Goal: Browse casually: Explore the website without a specific task or goal

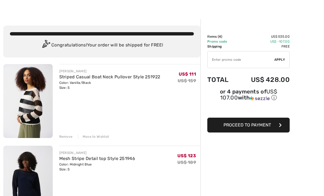
scroll to position [8, 0]
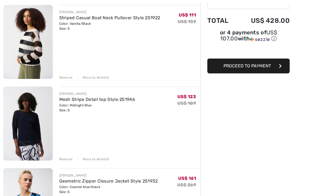
scroll to position [67, 0]
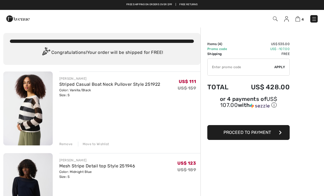
scroll to position [0, 0]
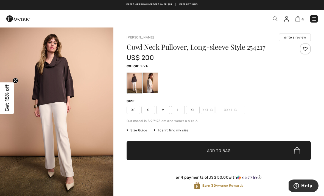
click at [157, 85] on div at bounding box center [151, 83] width 14 height 21
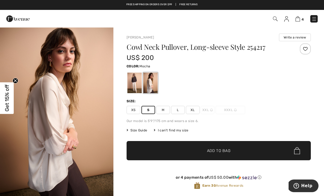
click at [136, 81] on div at bounding box center [135, 83] width 14 height 21
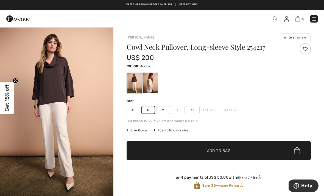
click at [178, 154] on span "✔ Added to Bag Add to Bag" at bounding box center [219, 150] width 185 height 19
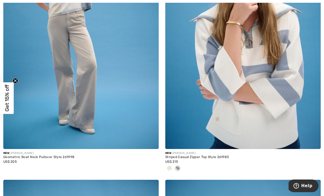
scroll to position [2538, 0]
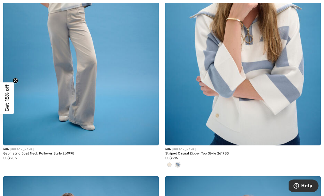
click at [219, 143] on img at bounding box center [244, 28] width 156 height 233
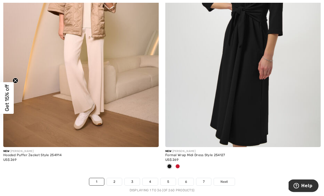
scroll to position [4683, 0]
click at [114, 181] on link "2" at bounding box center [114, 181] width 15 height 7
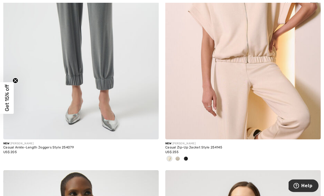
scroll to position [1213, 0]
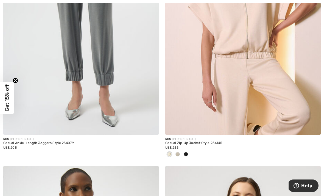
click at [180, 157] on div at bounding box center [178, 154] width 8 height 9
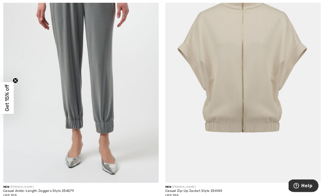
scroll to position [1166, 0]
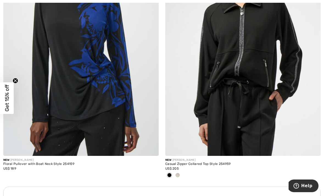
scroll to position [1463, 0]
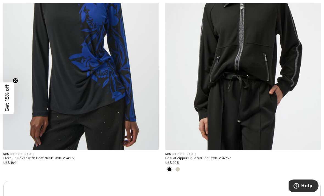
click at [184, 170] on div at bounding box center [244, 169] width 156 height 9
click at [180, 172] on div at bounding box center [178, 169] width 8 height 9
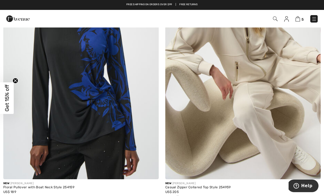
scroll to position [1435, 0]
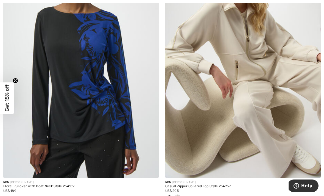
click at [256, 124] on img at bounding box center [244, 61] width 156 height 233
click at [238, 120] on img at bounding box center [244, 61] width 156 height 233
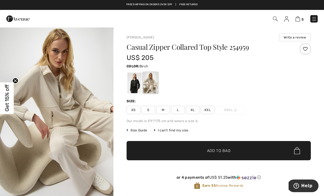
click at [136, 82] on div at bounding box center [135, 83] width 14 height 21
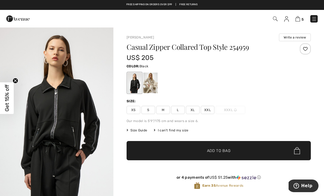
click at [219, 132] on div "Size Guide I can't find my size Select Size XS S M L XL XXL XXXL - Sold Out" at bounding box center [219, 130] width 185 height 5
click at [152, 79] on div at bounding box center [151, 83] width 14 height 21
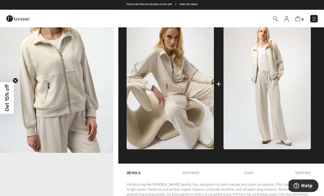
scroll to position [214, 0]
click at [290, 111] on img at bounding box center [267, 83] width 87 height 131
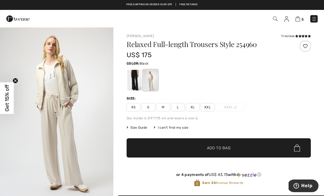
click at [135, 82] on div at bounding box center [135, 80] width 14 height 21
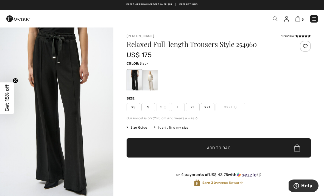
click at [293, 39] on div "Joseph Ribkoff 1 review 1 review Relaxed Full-length Trousers Style 254960 US$ …" at bounding box center [219, 115] width 185 height 162
click at [301, 37] on icon at bounding box center [300, 36] width 3 height 3
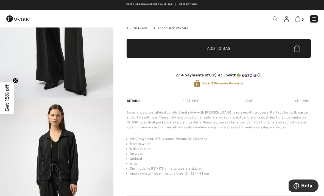
scroll to position [99, 0]
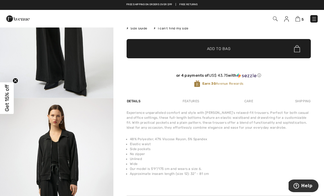
click at [96, 174] on img "2 / 5" at bounding box center [57, 183] width 114 height 170
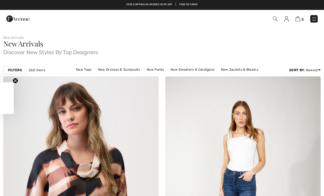
checkbox input "true"
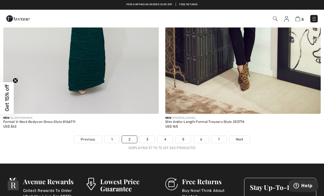
scroll to position [4716, 0]
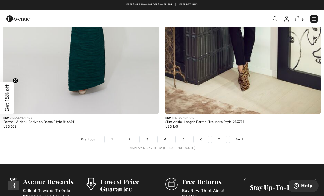
click at [148, 136] on link "3" at bounding box center [147, 139] width 15 height 7
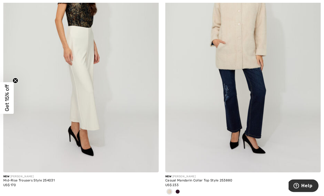
scroll to position [4640, 0]
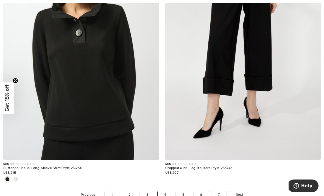
scroll to position [4670, 0]
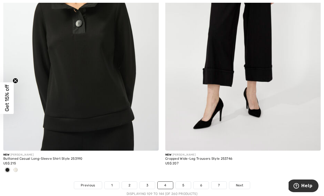
click at [185, 184] on link "5" at bounding box center [183, 185] width 15 height 7
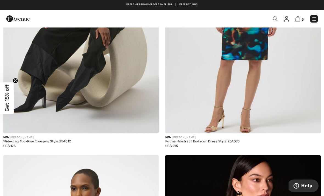
scroll to position [4184, 0]
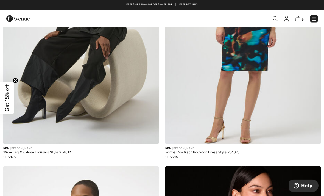
click at [47, 123] on img at bounding box center [81, 27] width 156 height 233
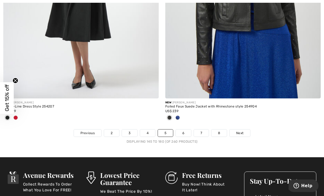
scroll to position [4741, 0]
click at [185, 130] on link "6" at bounding box center [183, 133] width 15 height 7
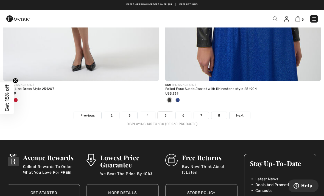
click at [188, 115] on link "6" at bounding box center [183, 115] width 15 height 7
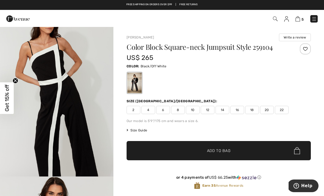
scroll to position [532, 0]
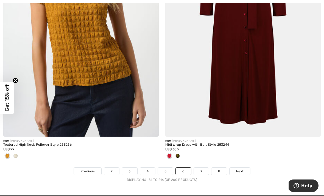
scroll to position [4675, 0]
click at [203, 168] on link "7" at bounding box center [201, 171] width 15 height 7
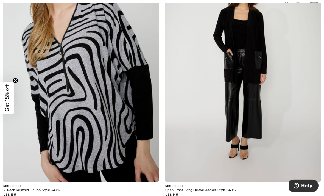
scroll to position [4612, 0]
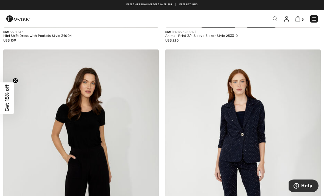
scroll to position [537, 0]
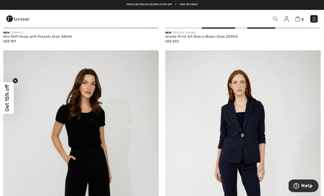
click at [300, 18] on img at bounding box center [298, 18] width 5 height 5
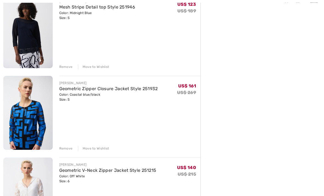
scroll to position [159, 0]
click at [68, 150] on div "Remove" at bounding box center [65, 148] width 13 height 5
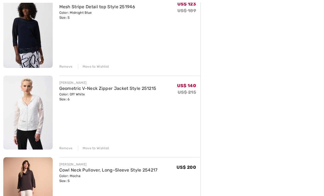
click at [138, 89] on link "Geometric V-Neck Zipper Jacket Style 251215" at bounding box center [107, 88] width 97 height 5
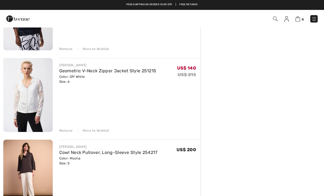
click at [68, 131] on div "Remove" at bounding box center [65, 130] width 13 height 5
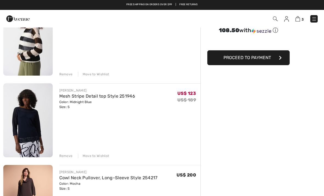
scroll to position [57, 0]
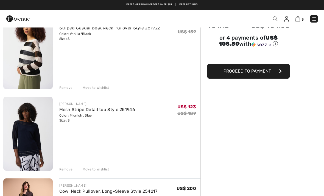
click at [67, 86] on div "Remove" at bounding box center [65, 87] width 13 height 5
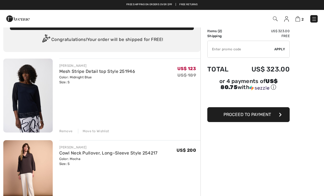
scroll to position [0, 0]
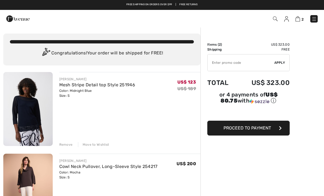
click at [316, 20] on img at bounding box center [314, 18] width 5 height 5
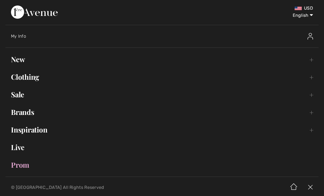
click at [312, 115] on link "Brands Open submenu" at bounding box center [161, 112] width 313 height 12
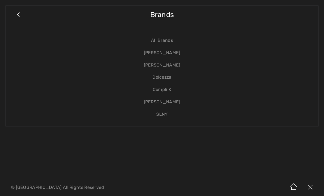
click at [174, 52] on link "[PERSON_NAME]" at bounding box center [162, 53] width 302 height 12
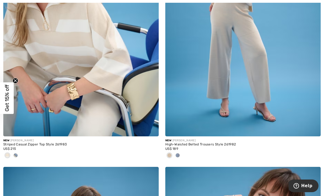
scroll to position [2385, 0]
click at [182, 156] on div at bounding box center [244, 156] width 156 height 9
click at [180, 156] on div at bounding box center [178, 156] width 8 height 9
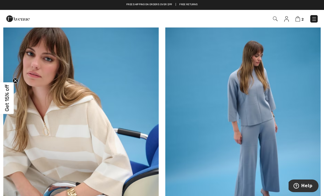
scroll to position [2279, 0]
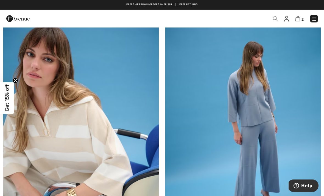
click at [255, 138] on img at bounding box center [244, 125] width 156 height 233
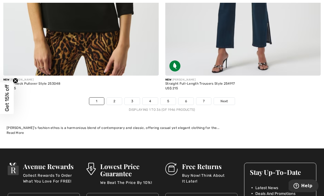
scroll to position [4858, 0]
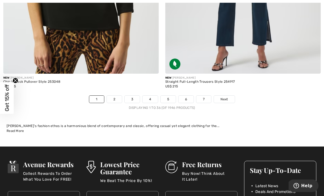
click at [115, 96] on link "2" at bounding box center [114, 99] width 15 height 7
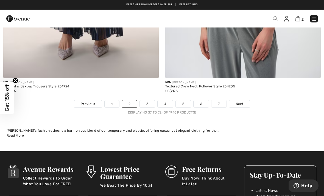
scroll to position [4898, 0]
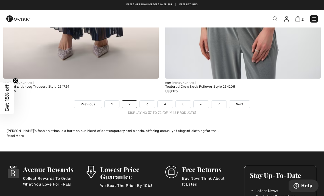
click at [151, 101] on link "3" at bounding box center [147, 104] width 15 height 7
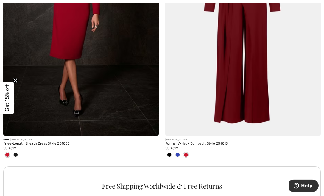
scroll to position [3204, 0]
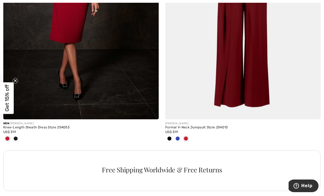
click at [176, 140] on div at bounding box center [178, 138] width 8 height 9
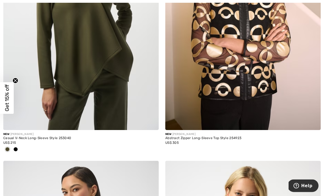
scroll to position [3508, 0]
click at [259, 112] on img at bounding box center [244, 13] width 156 height 233
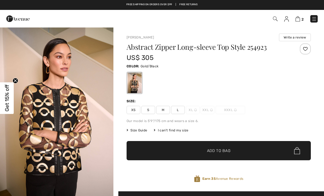
checkbox input "true"
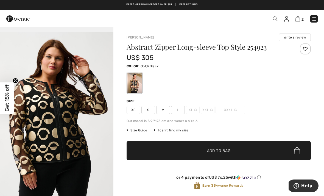
scroll to position [860, 0]
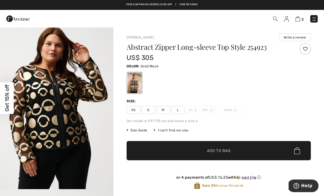
click at [149, 112] on span "S" at bounding box center [149, 110] width 14 height 8
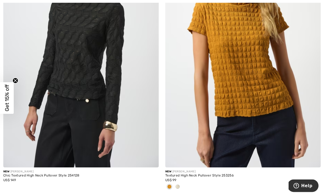
scroll to position [3735, 0]
click at [103, 144] on img at bounding box center [81, 50] width 156 height 233
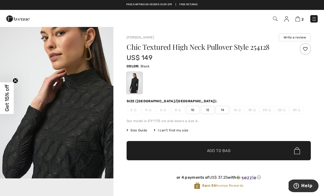
scroll to position [189, 0]
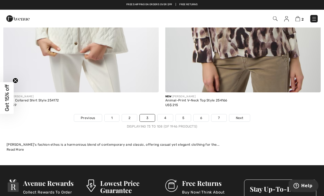
scroll to position [4847, 0]
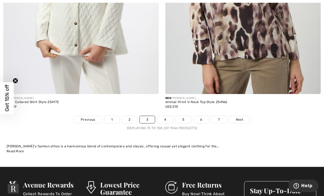
click at [167, 116] on link "4" at bounding box center [165, 119] width 15 height 7
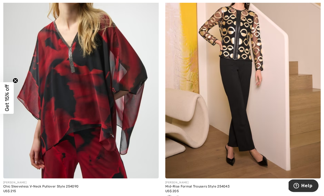
scroll to position [3706, 0]
click at [183, 196] on div at bounding box center [244, 198] width 156 height 9
click at [232, 141] on img at bounding box center [244, 61] width 156 height 233
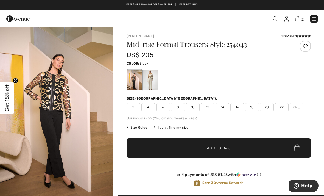
click at [156, 82] on div at bounding box center [151, 80] width 14 height 21
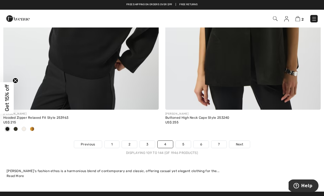
scroll to position [4801, 0]
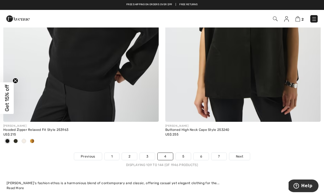
click at [185, 153] on link "5" at bounding box center [183, 156] width 15 height 7
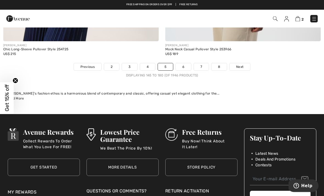
scroll to position [4907, 0]
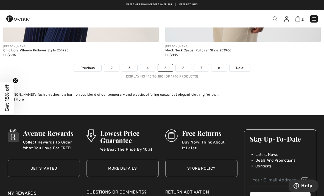
click at [188, 64] on link "6" at bounding box center [183, 67] width 15 height 7
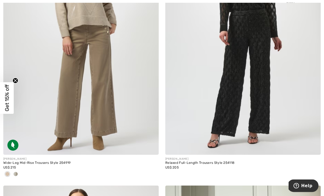
scroll to position [257, 0]
click at [94, 126] on img at bounding box center [81, 37] width 156 height 233
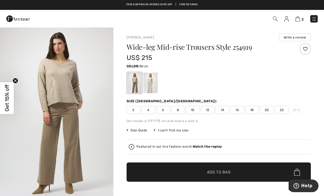
click at [152, 83] on div at bounding box center [151, 83] width 14 height 21
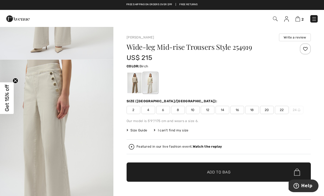
scroll to position [150, 0]
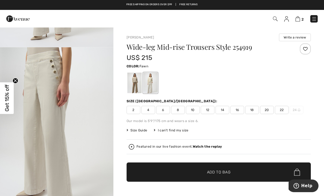
click at [137, 84] on div at bounding box center [135, 83] width 14 height 21
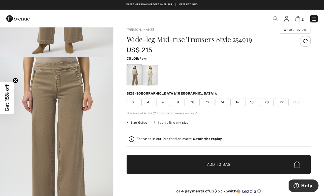
scroll to position [0, 0]
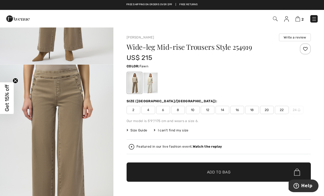
click at [168, 110] on span "6" at bounding box center [163, 110] width 14 height 8
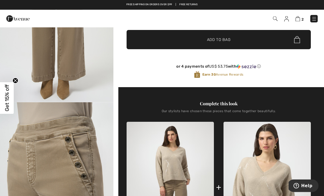
scroll to position [130, 0]
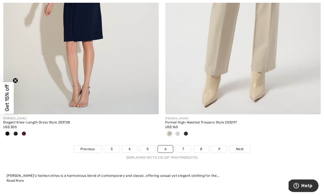
scroll to position [4826, 0]
click at [184, 145] on link "7" at bounding box center [183, 148] width 15 height 7
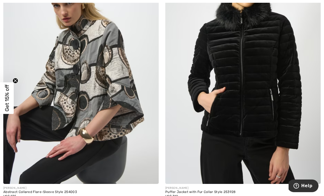
scroll to position [756, 0]
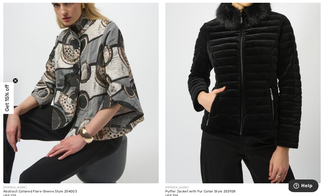
click at [268, 115] on img at bounding box center [244, 66] width 156 height 233
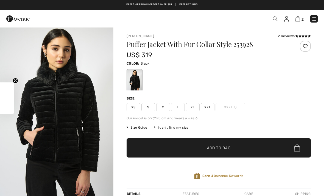
checkbox input "true"
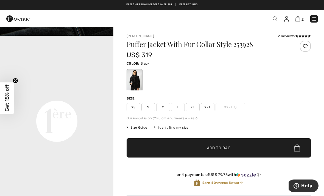
scroll to position [332, 0]
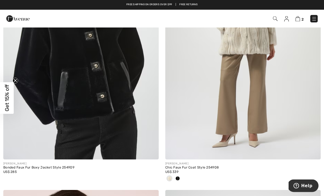
scroll to position [4015, 0]
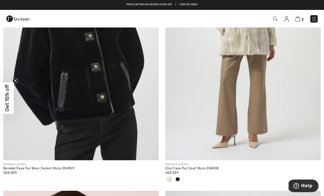
click at [94, 100] on img at bounding box center [81, 43] width 156 height 233
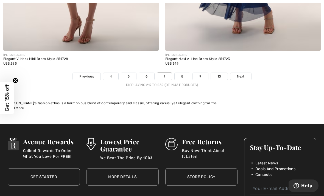
scroll to position [4908, 0]
click at [188, 74] on link "8" at bounding box center [182, 76] width 15 height 7
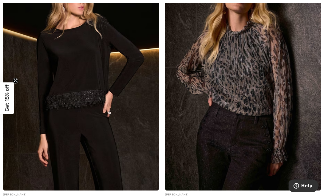
scroll to position [1521, 0]
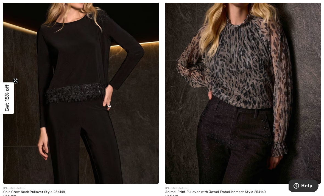
click at [265, 112] on img at bounding box center [244, 67] width 156 height 233
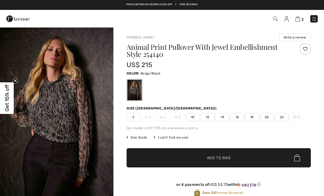
checkbox input "true"
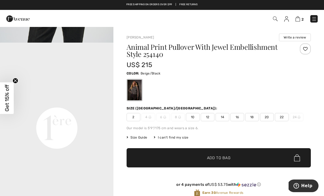
scroll to position [328, 0]
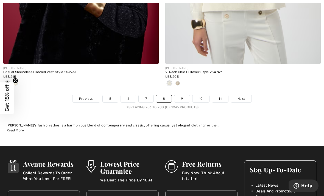
scroll to position [4844, 0]
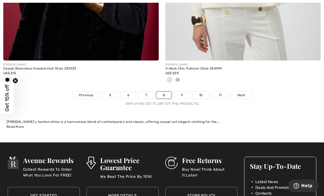
click at [186, 92] on link "9" at bounding box center [182, 95] width 15 height 7
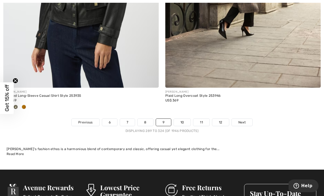
scroll to position [4883, 0]
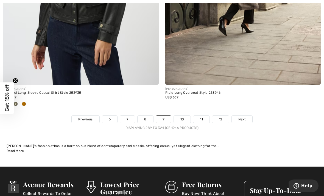
click at [185, 118] on link "10" at bounding box center [182, 119] width 17 height 7
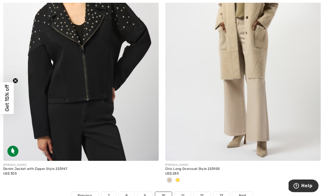
scroll to position [4781, 0]
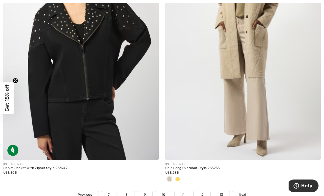
click at [186, 191] on link "11" at bounding box center [183, 194] width 16 height 7
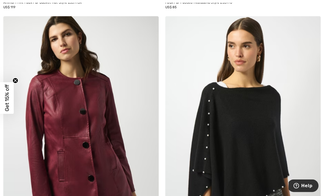
scroll to position [430, 0]
